Goal: Transaction & Acquisition: Purchase product/service

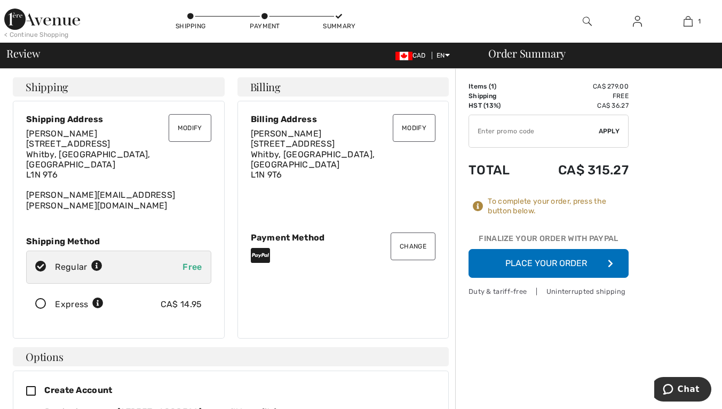
click at [548, 263] on button "Place Your Order" at bounding box center [549, 263] width 160 height 29
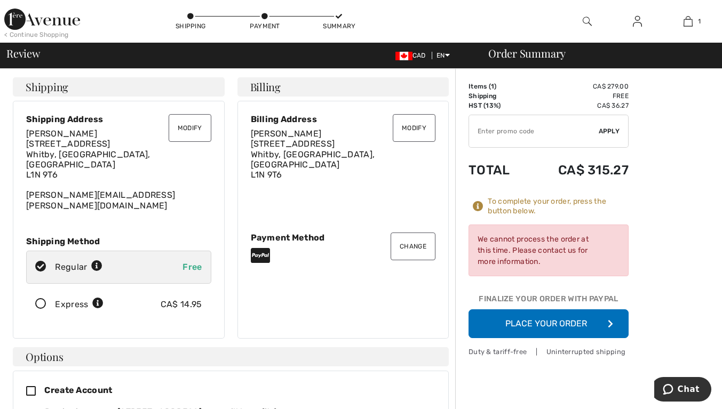
click at [515, 255] on div "We cannot process the order at this time. Please contact us for more informatio…" at bounding box center [549, 251] width 160 height 52
click at [553, 323] on button "Place Your Order" at bounding box center [549, 324] width 160 height 29
click at [41, 299] on icon at bounding box center [41, 304] width 28 height 11
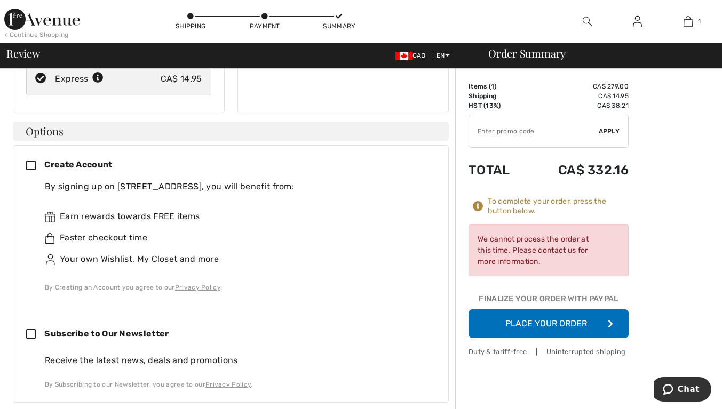
scroll to position [213, 0]
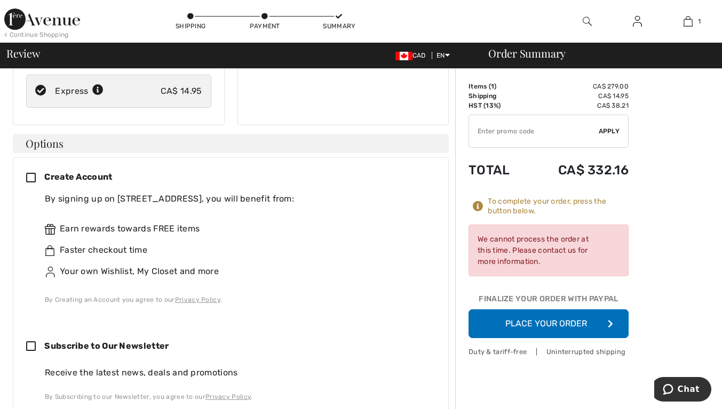
click at [531, 247] on div "We cannot process the order at this time. Please contact us for more informatio…" at bounding box center [549, 251] width 160 height 52
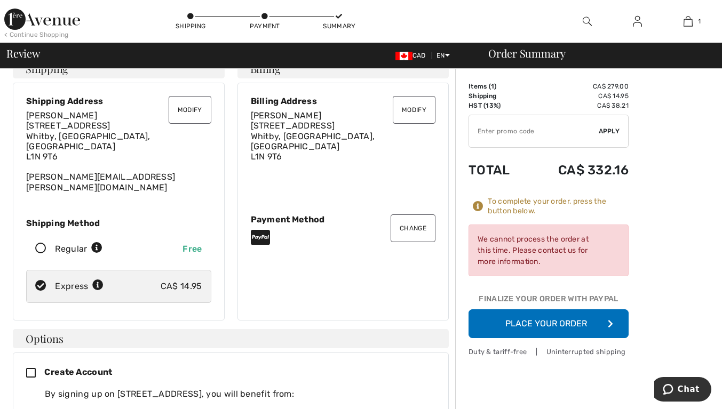
scroll to position [0, 0]
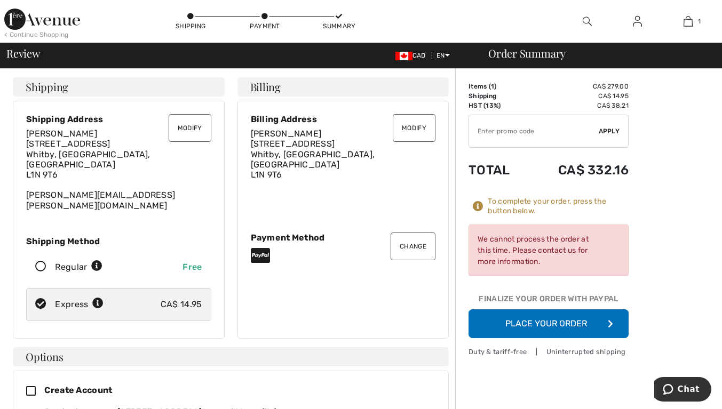
click at [413, 241] on button "Change" at bounding box center [413, 247] width 45 height 28
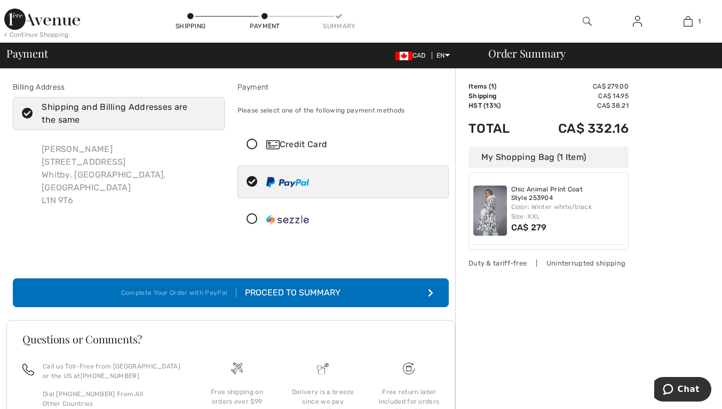
click at [250, 144] on icon at bounding box center [252, 144] width 28 height 11
